Goal: Book appointment/travel/reservation

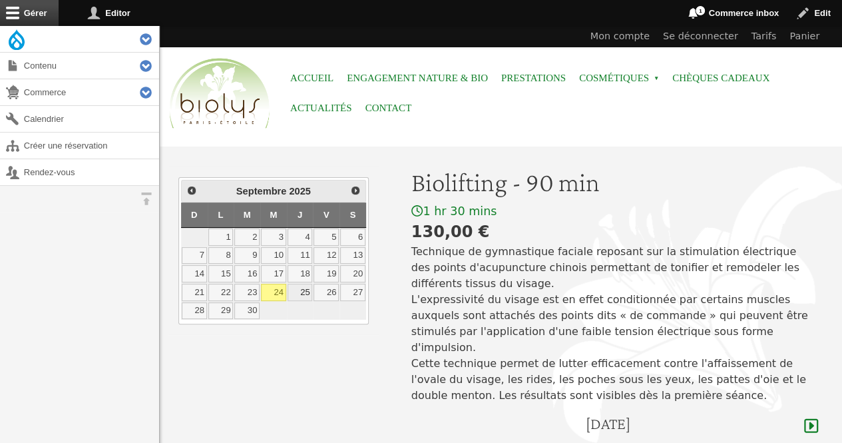
click at [307, 291] on link "25" at bounding box center [300, 292] width 25 height 17
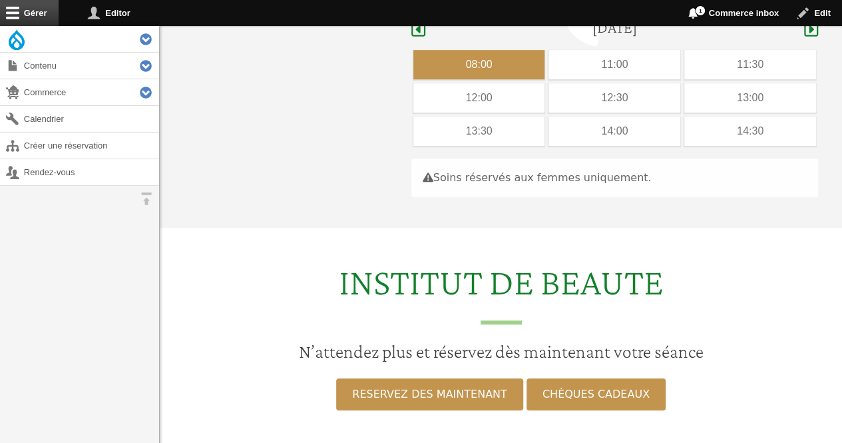
scroll to position [398, 0]
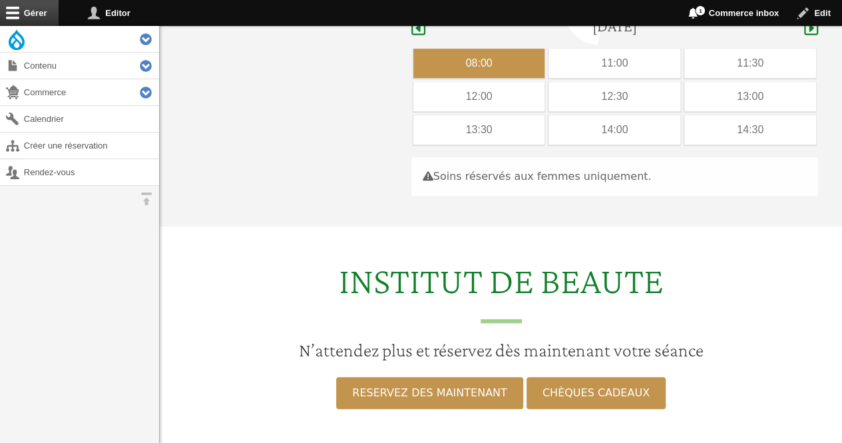
click at [496, 51] on div "08:00" at bounding box center [480, 63] width 132 height 29
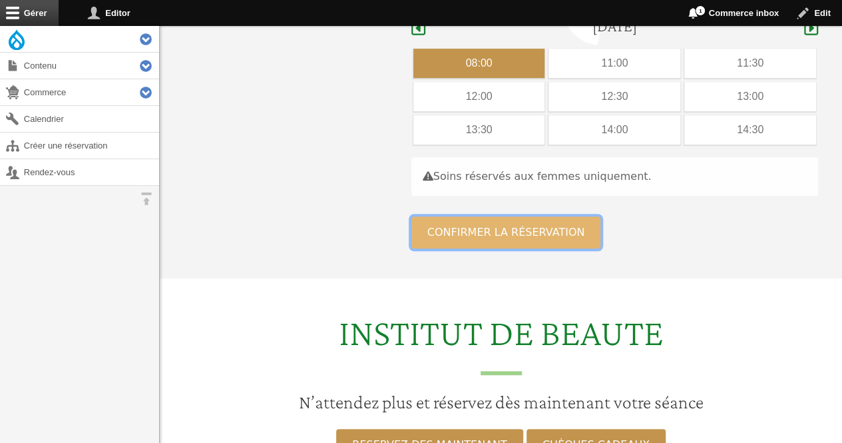
click at [433, 219] on button "Confirmer la réservation" at bounding box center [507, 232] width 190 height 32
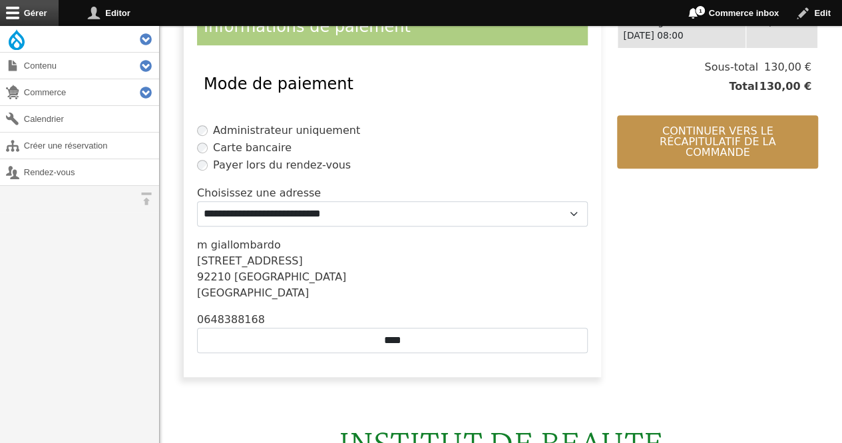
scroll to position [337, 0]
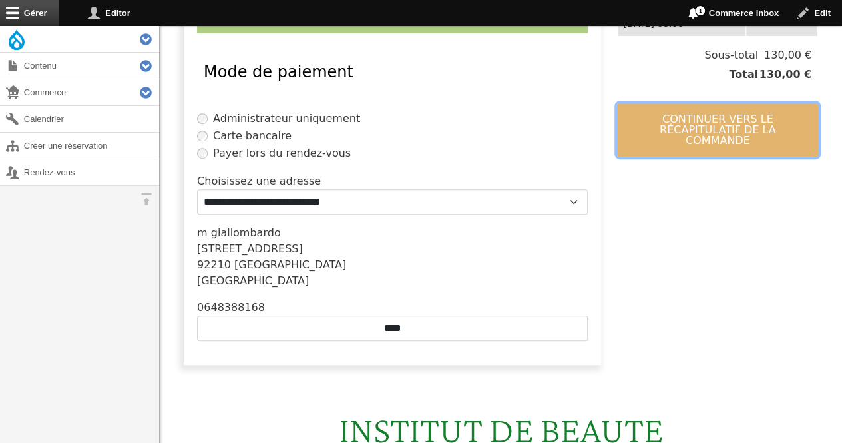
click at [681, 121] on button "Continuer vers le récapitulatif de la commande" at bounding box center [717, 129] width 201 height 53
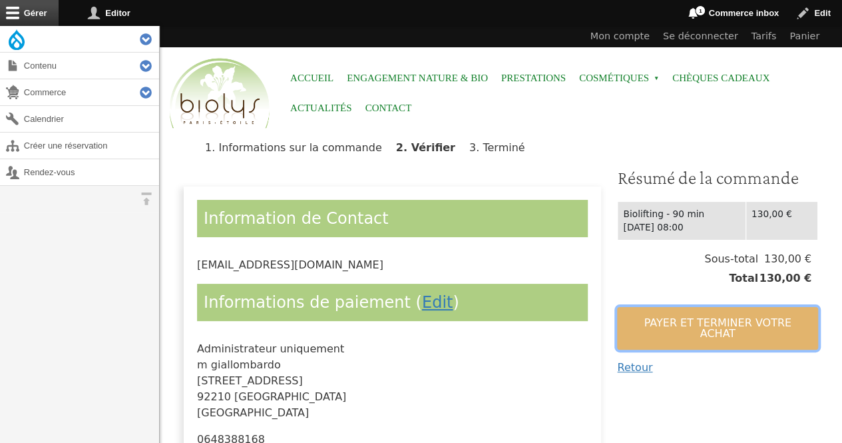
click at [666, 322] on button "Payer et terminer votre achat" at bounding box center [717, 328] width 201 height 43
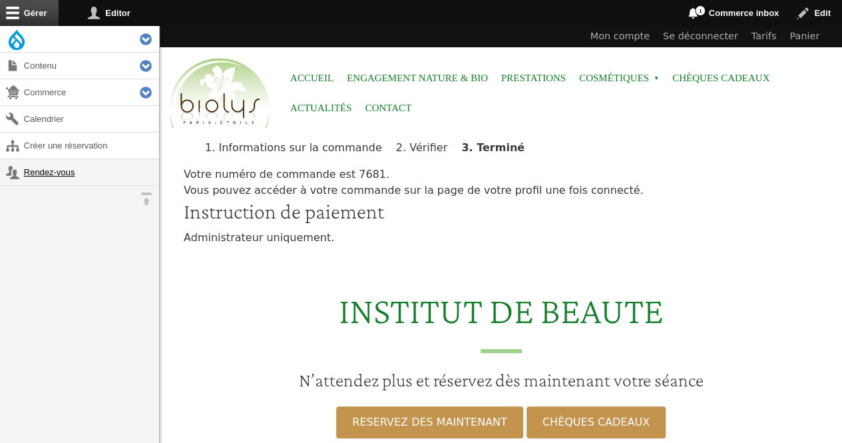
click at [59, 171] on link "Rendez-vous" at bounding box center [79, 172] width 159 height 26
